Goal: Transaction & Acquisition: Purchase product/service

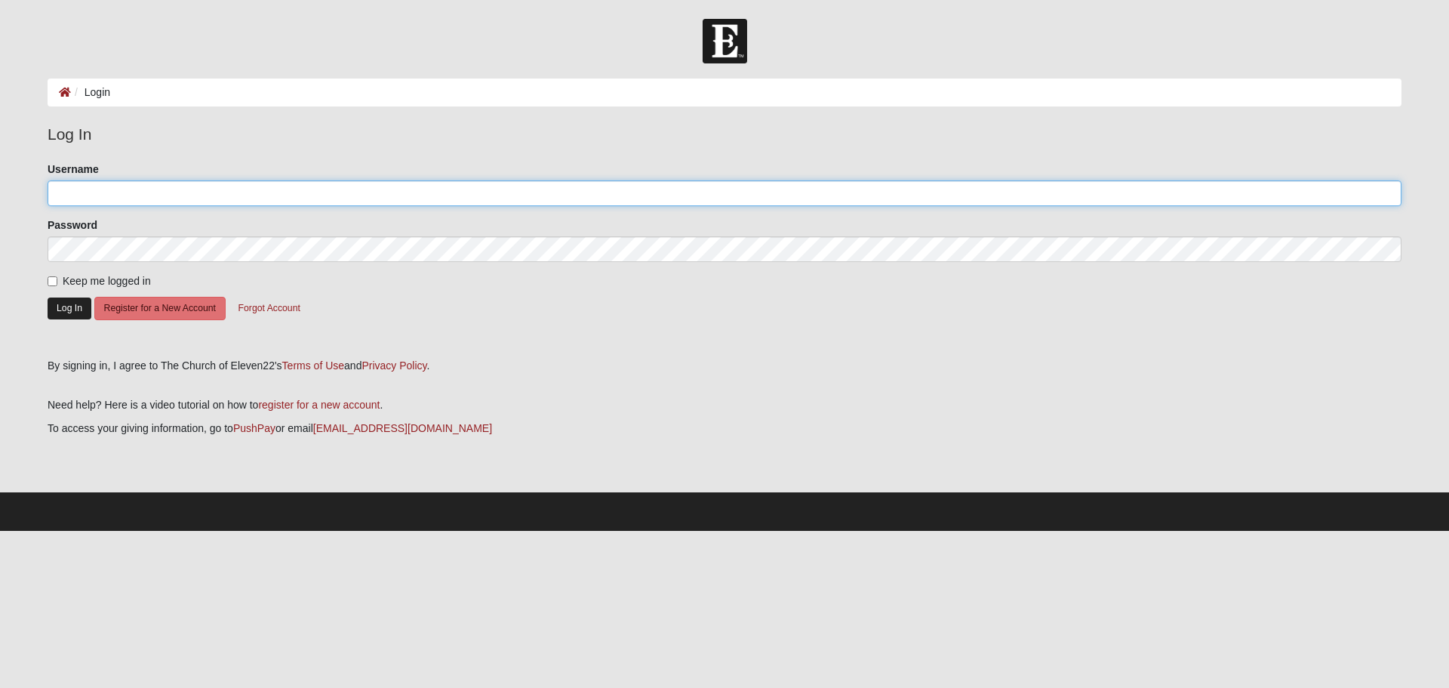
type input "rrobinson888"
click at [60, 310] on button "Log In" at bounding box center [70, 308] width 44 height 22
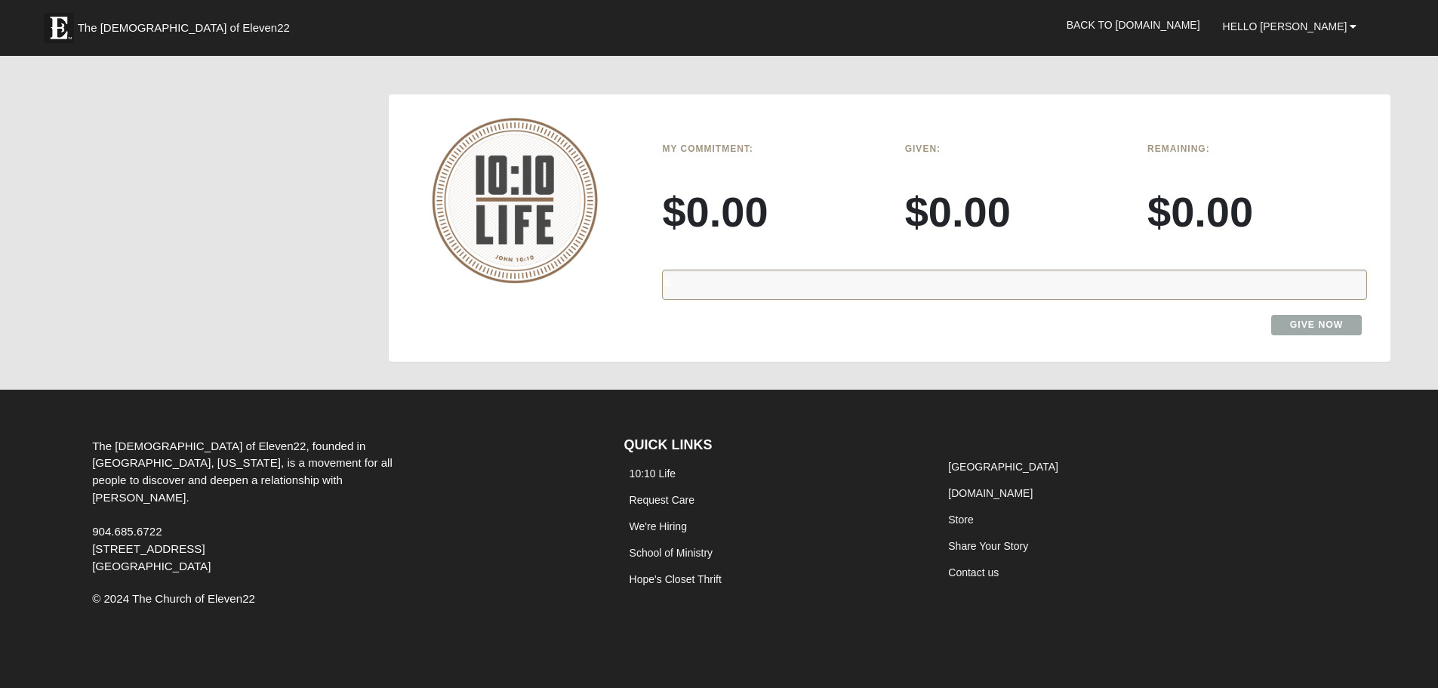
scroll to position [1330, 0]
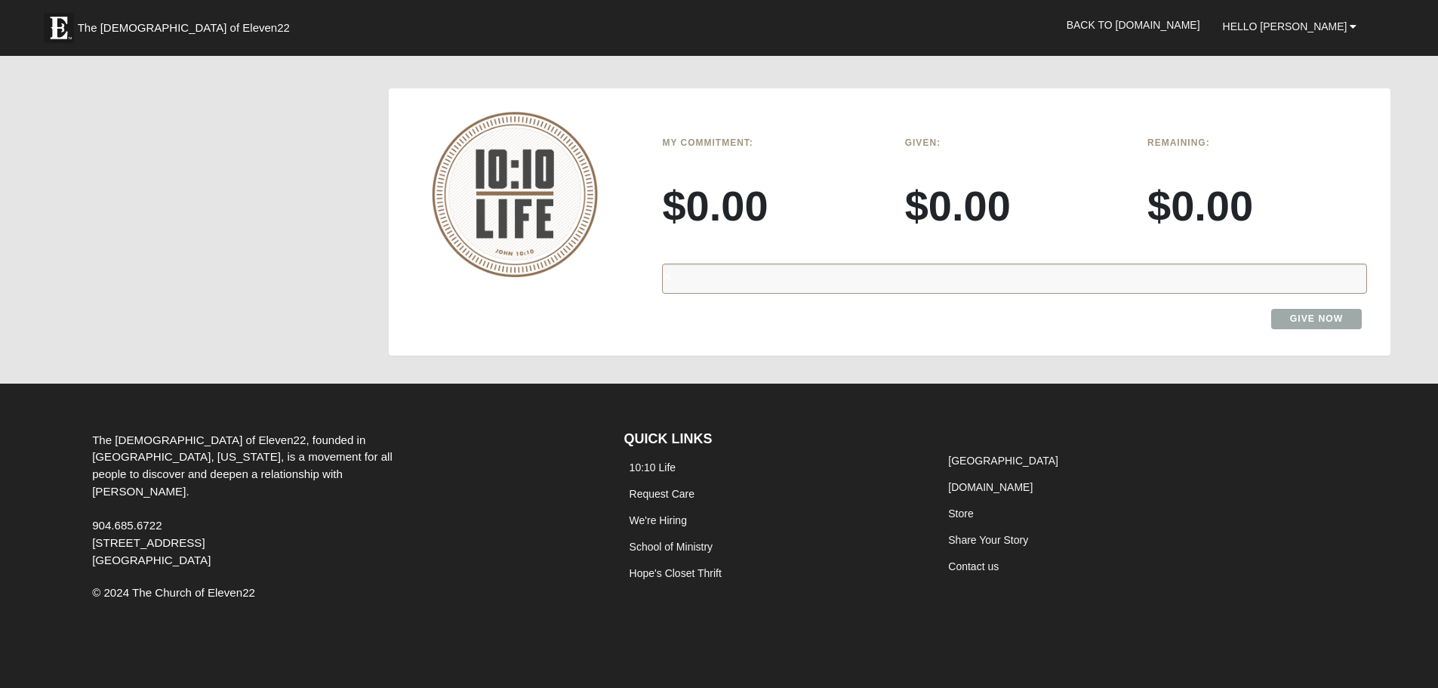
click at [690, 283] on div "%" at bounding box center [1014, 278] width 705 height 30
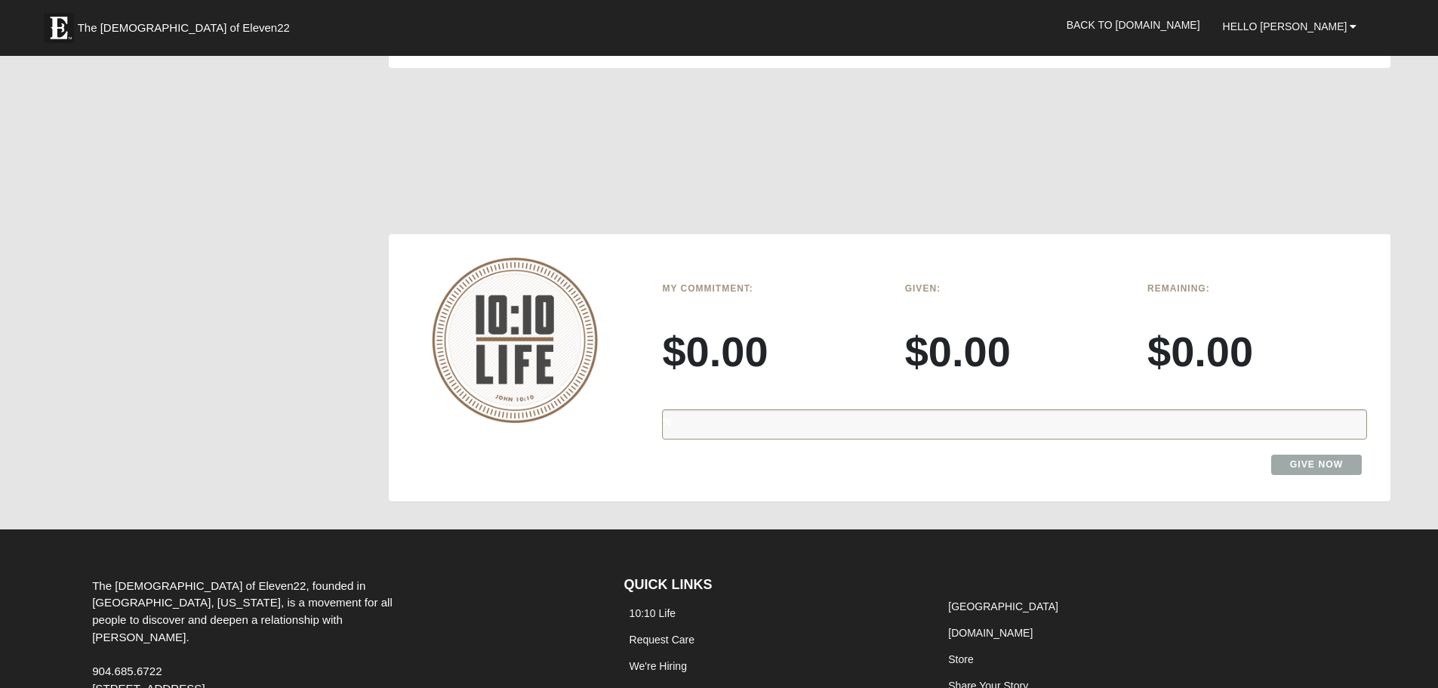
scroll to position [1179, 0]
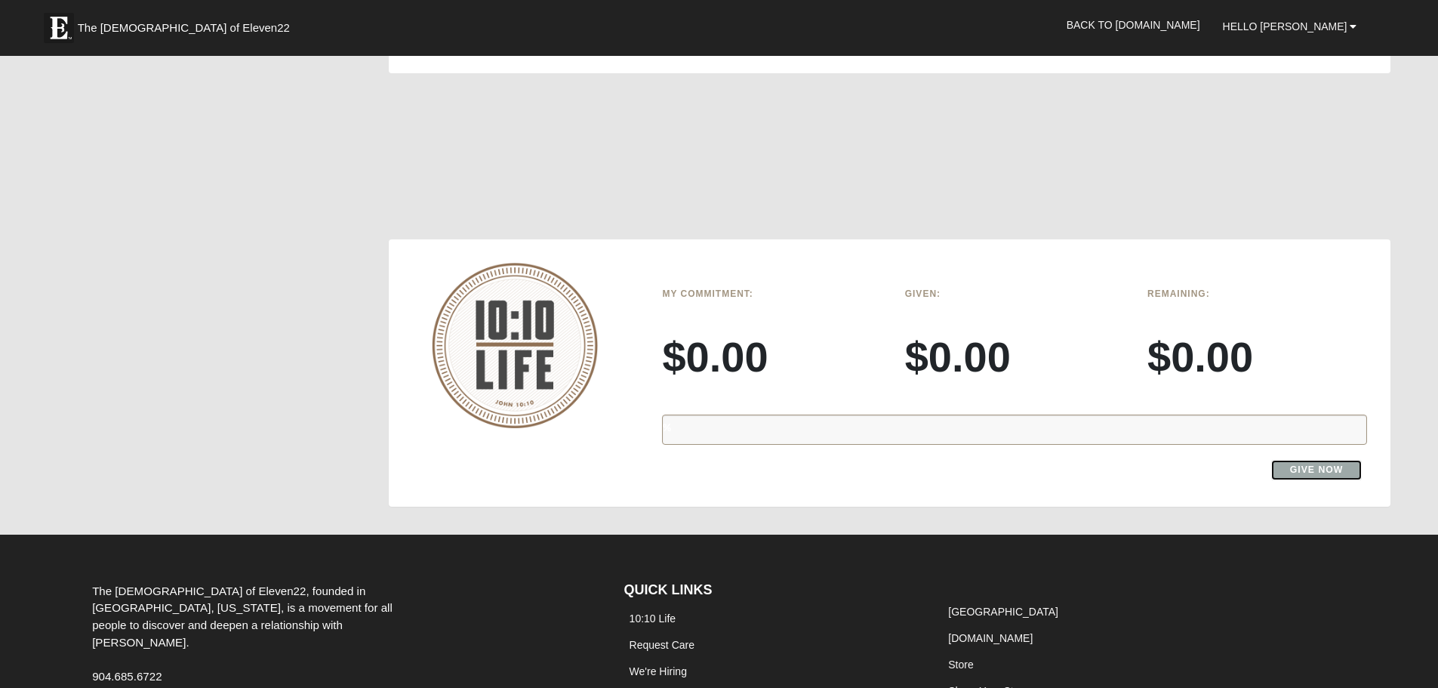
click at [1301, 473] on link "Give Now" at bounding box center [1316, 470] width 91 height 20
